Goal: Task Accomplishment & Management: Manage account settings

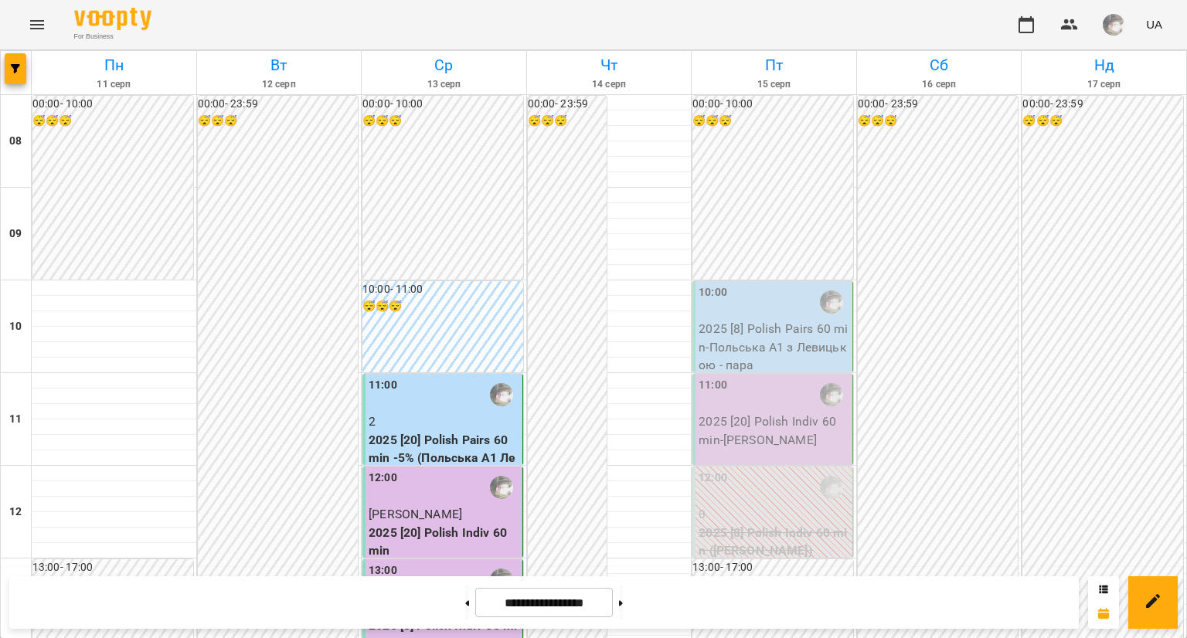
scroll to position [884, 0]
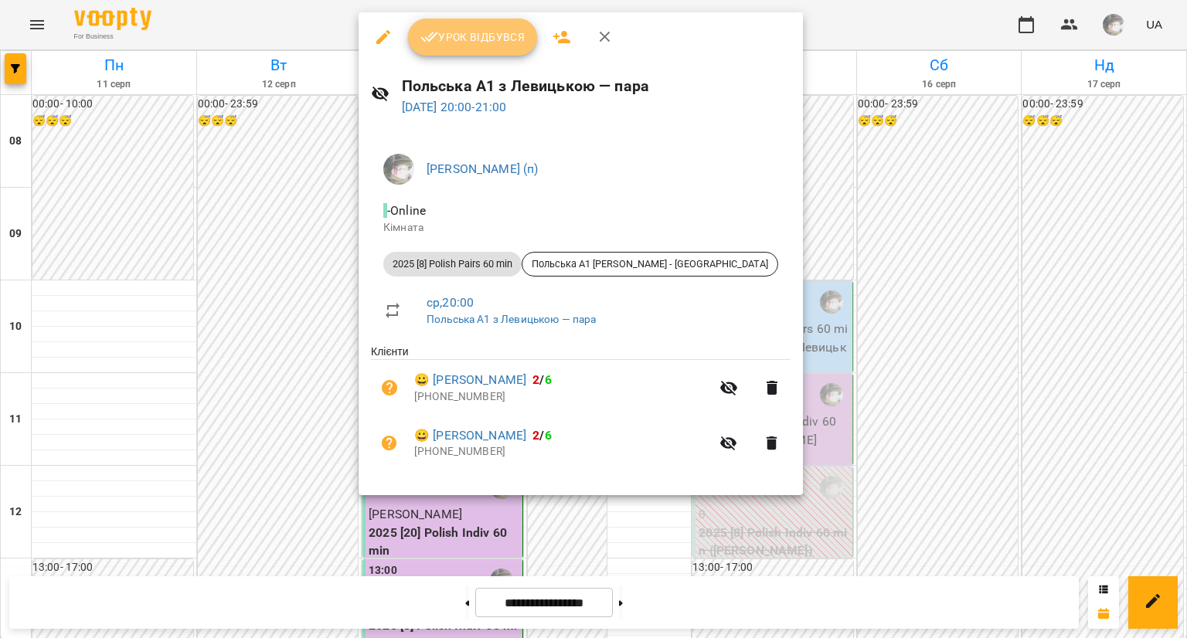
click at [473, 53] on button "Урок відбувся" at bounding box center [473, 37] width 130 height 37
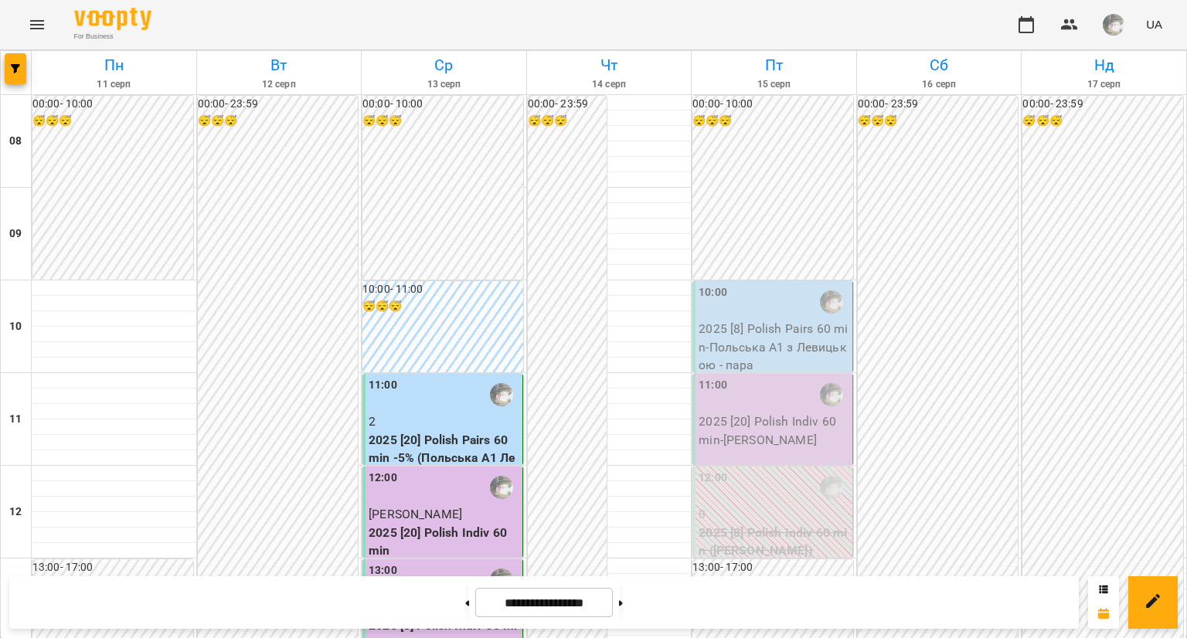
scroll to position [917, 0]
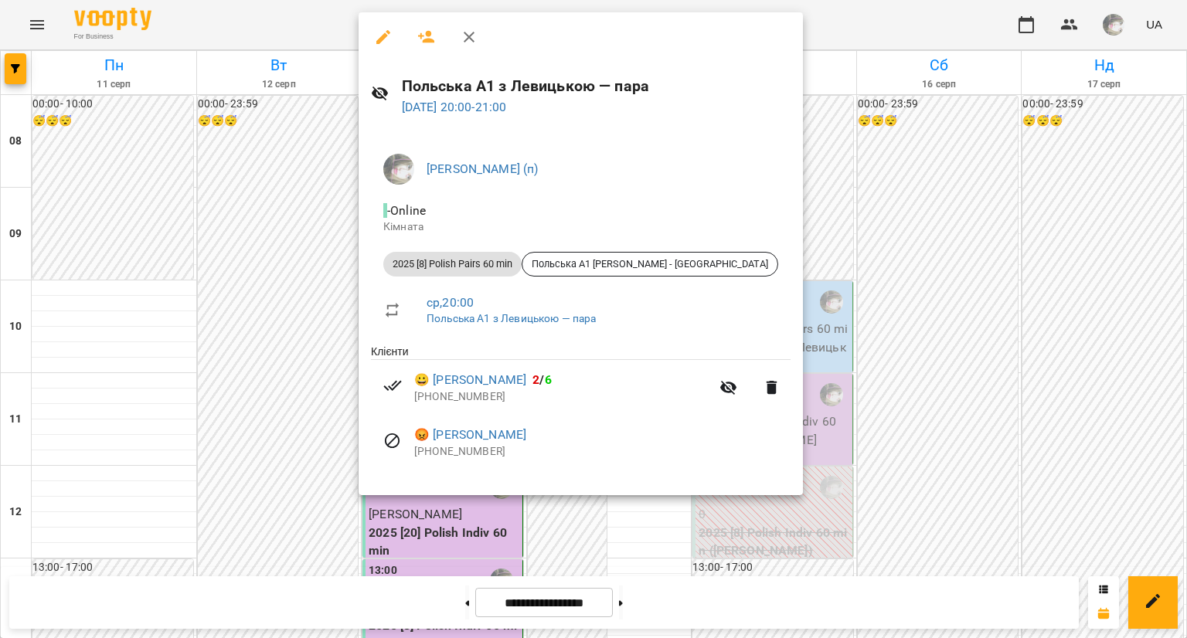
click at [308, 313] on div at bounding box center [593, 319] width 1187 height 638
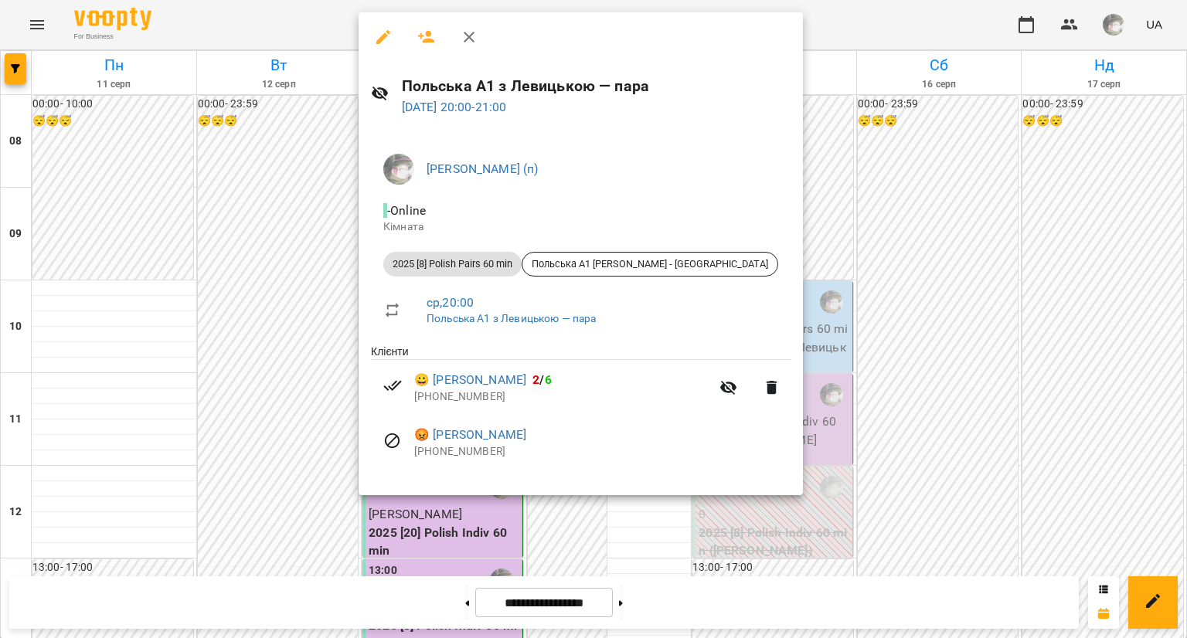
click at [306, 348] on div at bounding box center [593, 319] width 1187 height 638
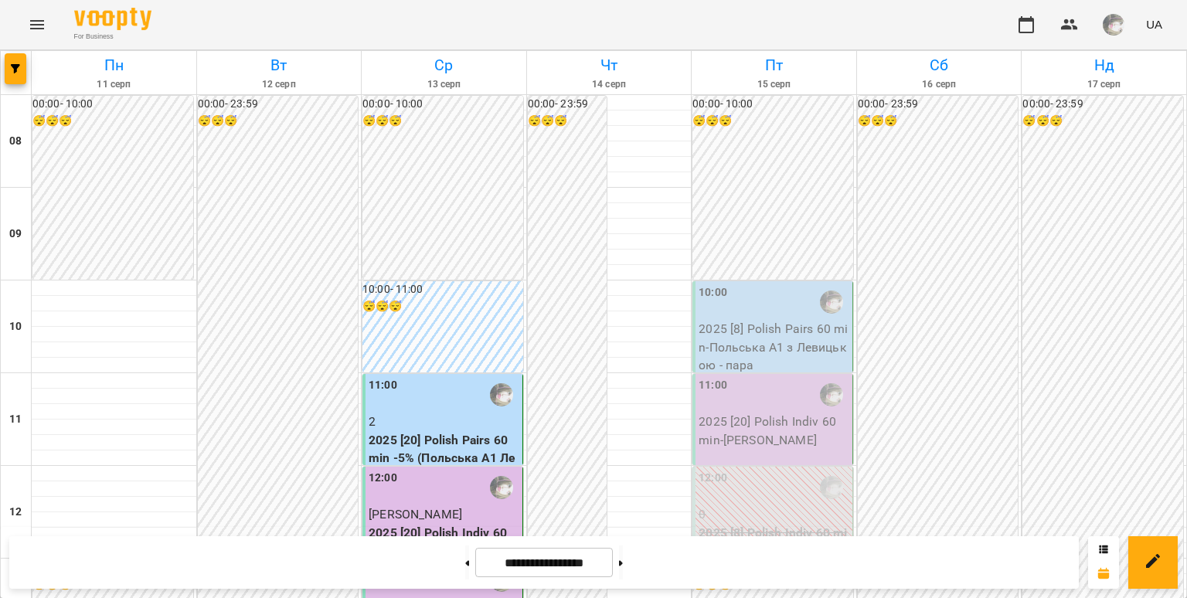
scroll to position [957, 0]
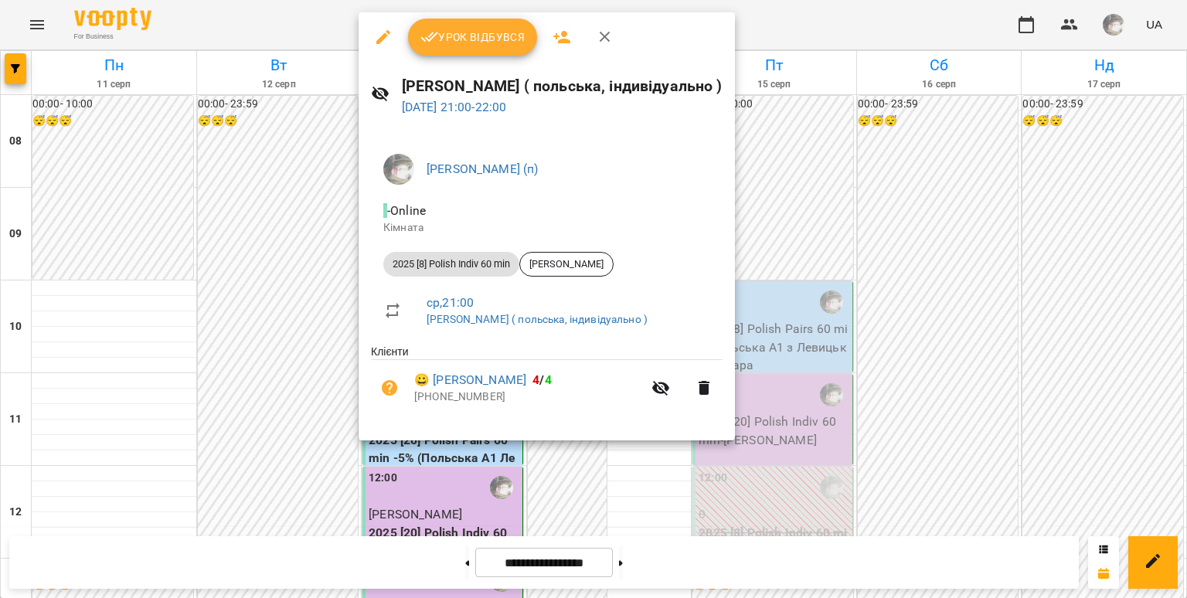
click at [495, 44] on span "Урок відбувся" at bounding box center [472, 37] width 105 height 19
